Goal: Use online tool/utility: Utilize a website feature to perform a specific function

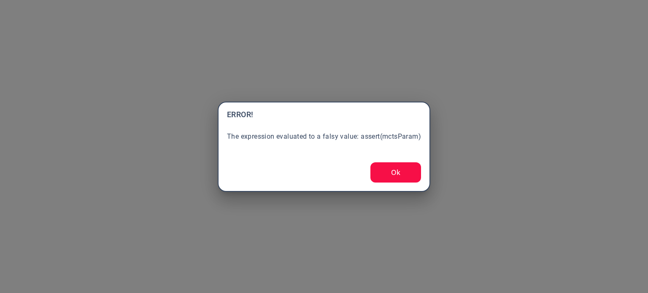
click at [382, 173] on button "Ok" at bounding box center [396, 172] width 51 height 20
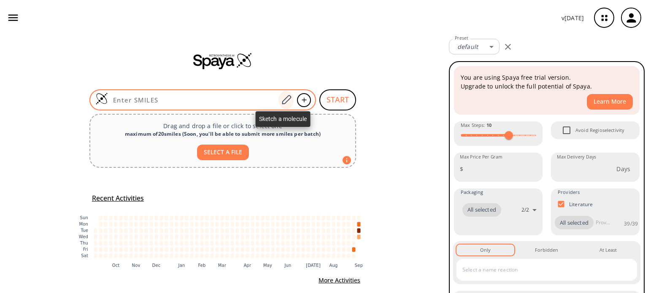
click at [283, 101] on icon at bounding box center [286, 100] width 11 height 11
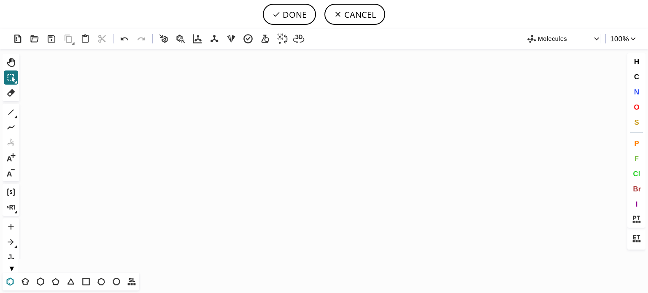
drag, startPoint x: 11, startPoint y: 281, endPoint x: 297, endPoint y: 225, distance: 292.2
click at [11, 281] on icon at bounding box center [10, 281] width 11 height 11
click at [319, 144] on icon "Created with [PERSON_NAME] 2.3.0" at bounding box center [324, 161] width 603 height 224
click at [11, 114] on icon at bounding box center [10, 112] width 11 height 11
drag, startPoint x: 335, startPoint y: 155, endPoint x: 344, endPoint y: 151, distance: 9.4
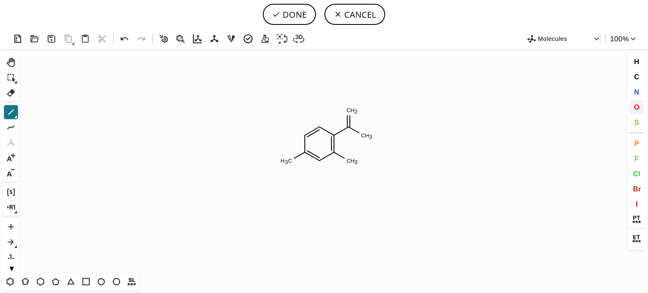
click at [635, 108] on span "O" at bounding box center [636, 107] width 5 height 8
click at [353, 112] on tspan "O" at bounding box center [351, 113] width 4 height 6
click at [636, 92] on span "N" at bounding box center [636, 92] width 5 height 8
click at [358, 141] on tspan "N" at bounding box center [358, 141] width 4 height 6
drag, startPoint x: 122, startPoint y: 38, endPoint x: 257, endPoint y: 55, distance: 136.2
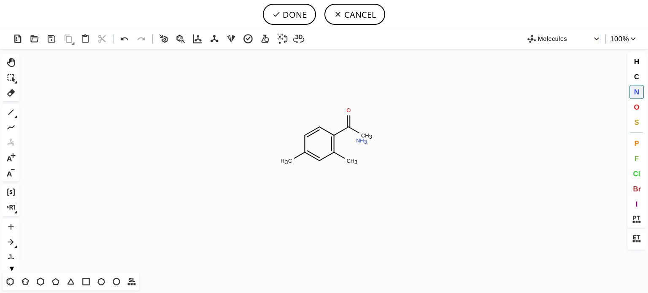
click at [122, 38] on icon at bounding box center [125, 39] width 12 height 12
click at [361, 136] on tspan "N" at bounding box center [361, 136] width 4 height 6
click at [287, 162] on tspan "N" at bounding box center [287, 162] width 4 height 6
click at [640, 159] on button "F" at bounding box center [637, 159] width 14 height 14
click at [349, 166] on tspan "F" at bounding box center [348, 166] width 3 height 6
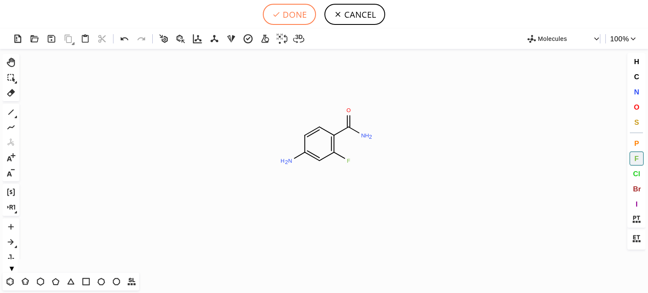
click at [290, 16] on button "DONE" at bounding box center [289, 14] width 53 height 21
type input "C1C(N)=CC(F)=C(C(=O)N)C=1"
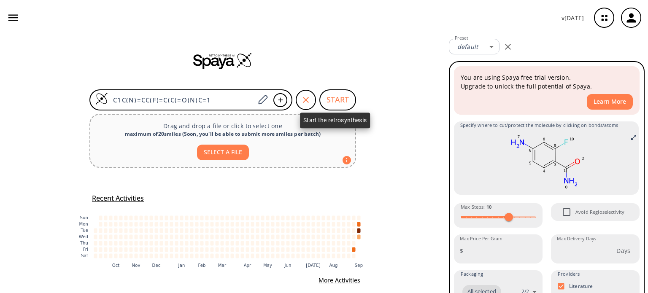
click at [339, 94] on button "START" at bounding box center [337, 99] width 37 height 21
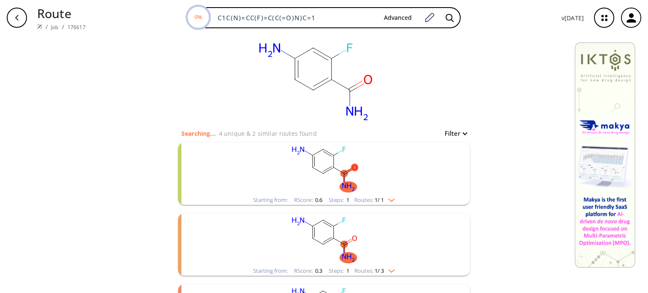
click at [390, 203] on div "Starting from: RScore : 0.6 Steps : 1 Routes: 1 / 1" at bounding box center [324, 200] width 154 height 10
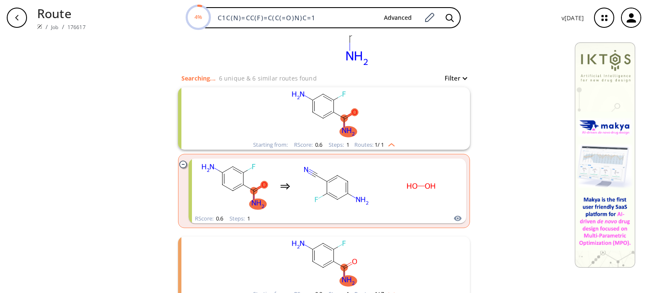
scroll to position [84, 0]
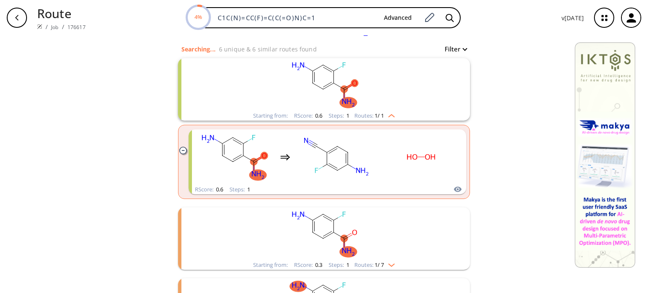
click at [393, 265] on img "clusters" at bounding box center [389, 263] width 11 height 7
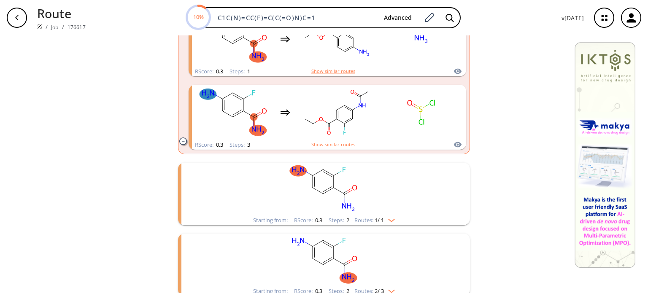
scroll to position [380, 0]
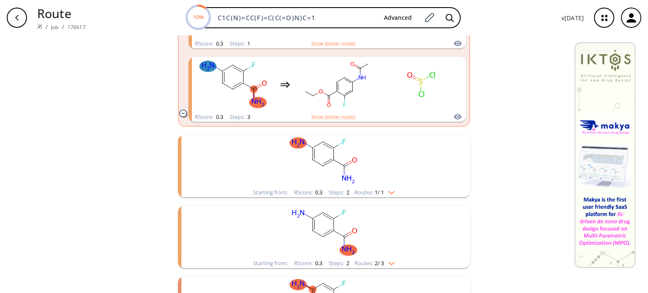
click at [386, 192] on img "clusters" at bounding box center [389, 191] width 11 height 7
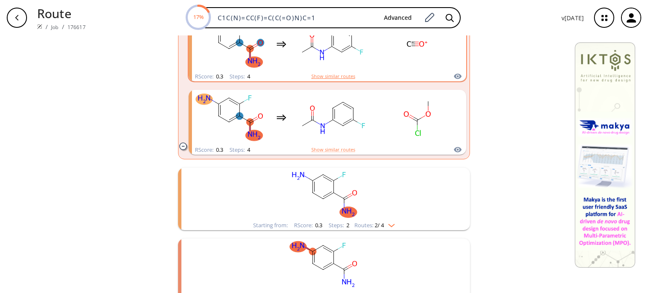
scroll to position [717, 0]
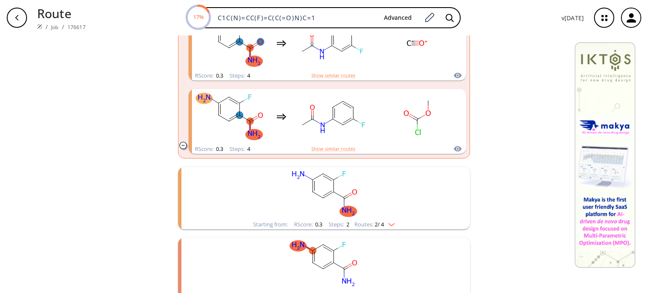
click at [390, 226] on img "clusters" at bounding box center [389, 223] width 11 height 7
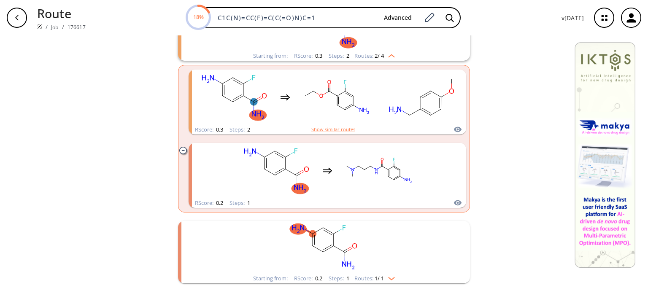
scroll to position [923, 0]
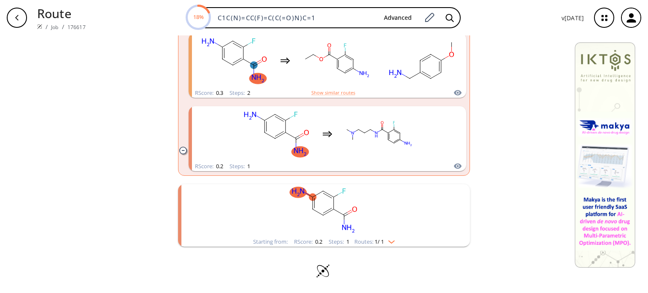
click at [394, 245] on div "Starting from: RScore : 0.2 Steps : 1 Routes: 1 / 1" at bounding box center [324, 242] width 154 height 10
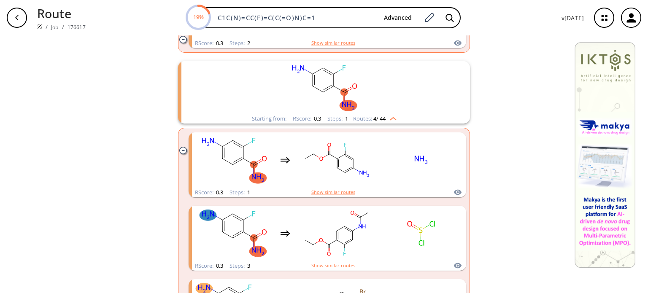
scroll to position [411, 0]
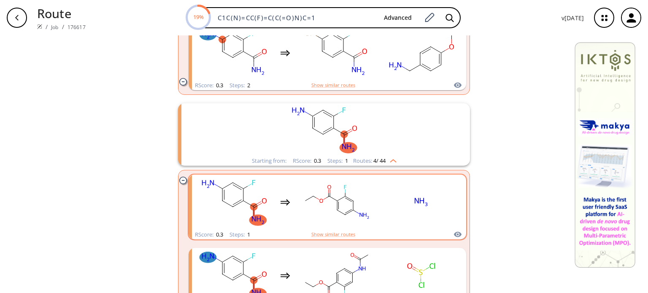
click at [343, 212] on ellipse "clusters" at bounding box center [345, 214] width 5 height 5
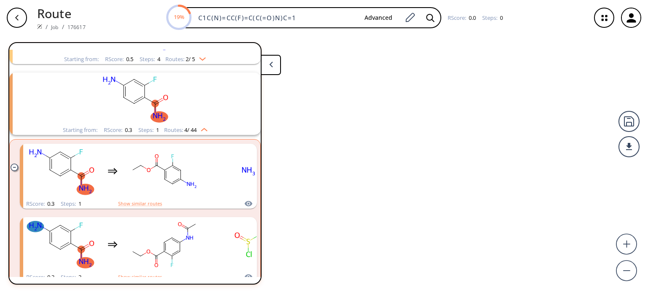
scroll to position [160, 0]
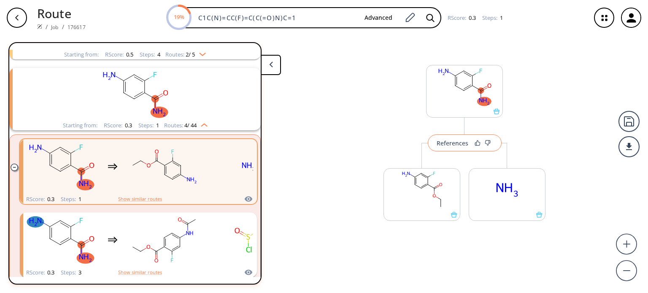
click at [459, 145] on div "References" at bounding box center [453, 143] width 32 height 5
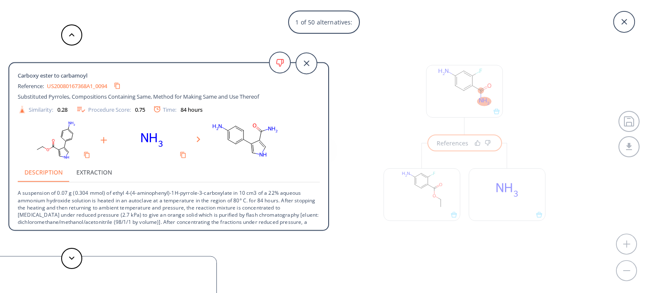
click at [419, 195] on div "1 of 50 alternatives: Carboxy ester to carbamoyl Reference: US20080167368A1_009…" at bounding box center [324, 146] width 648 height 293
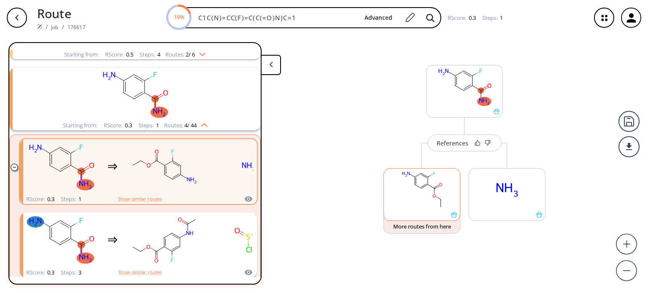
click at [420, 193] on rect at bounding box center [422, 190] width 76 height 43
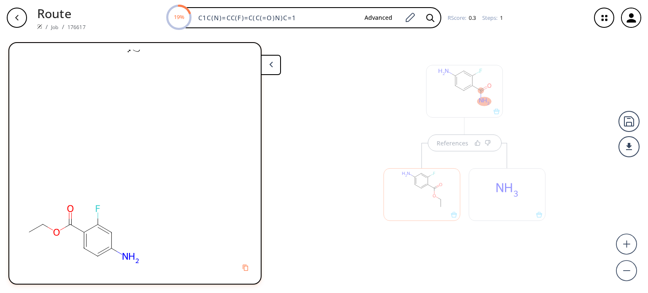
scroll to position [0, 0]
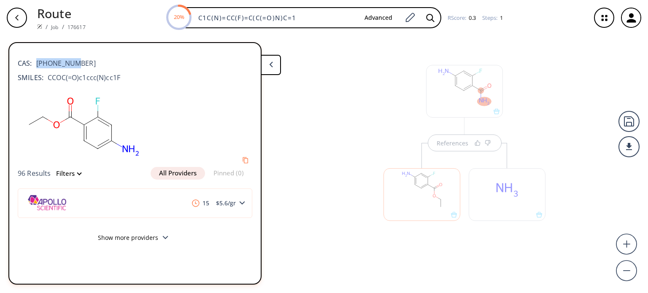
drag, startPoint x: 76, startPoint y: 65, endPoint x: 38, endPoint y: 67, distance: 38.4
click at [38, 67] on div "CAS: [PHONE_NUMBER]" at bounding box center [135, 59] width 235 height 19
copy span "[PHONE_NUMBER]"
